Goal: Task Accomplishment & Management: Use online tool/utility

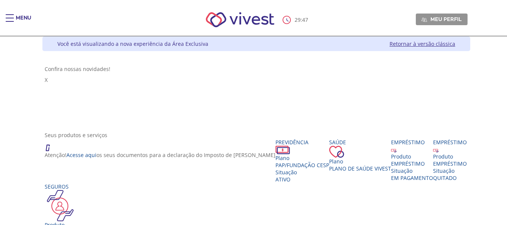
scroll to position [75, 0]
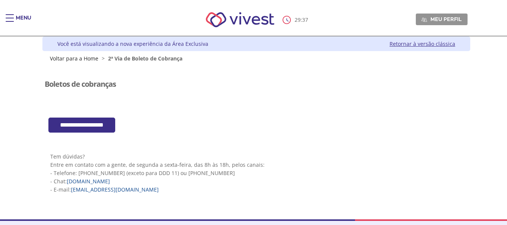
click at [6, 104] on div "Menu 29 : 37 Meu perfil Alterar Senha Sair Expiração de Sessão Sua sessão onlin…" at bounding box center [253, 112] width 507 height 225
click at [74, 123] on input "**********" at bounding box center [81, 124] width 67 height 15
click at [83, 127] on input "**********" at bounding box center [81, 124] width 67 height 15
